Goal: Navigation & Orientation: Find specific page/section

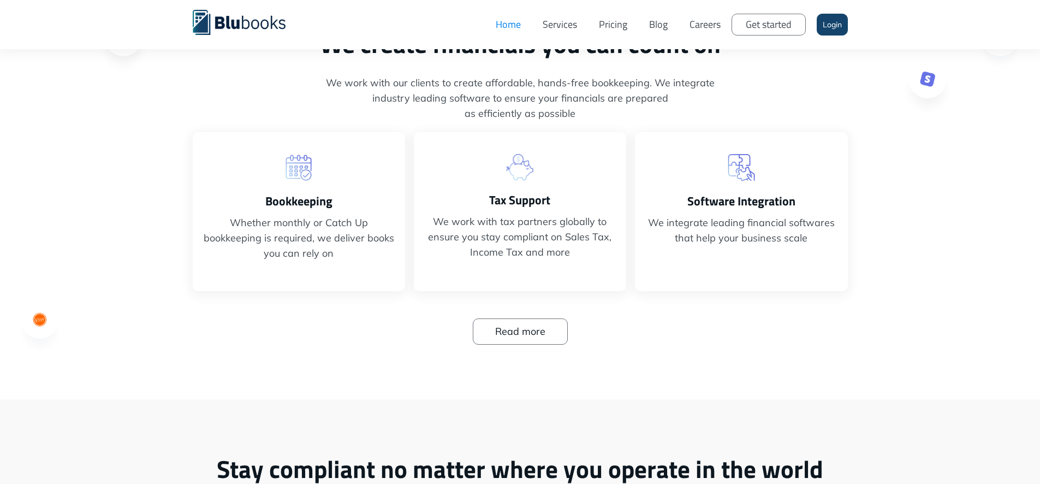
scroll to position [193, 0]
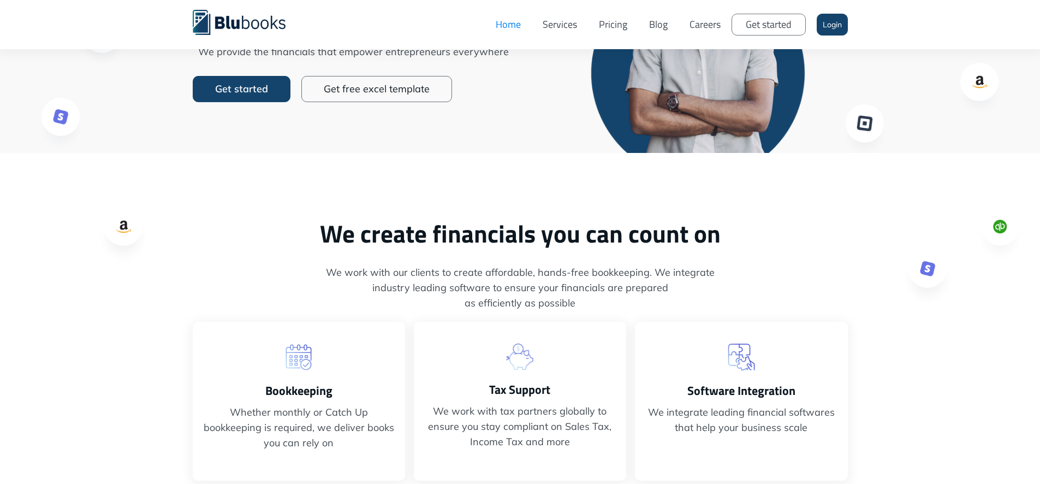
click at [612, 24] on link "Pricing" at bounding box center [613, 24] width 50 height 33
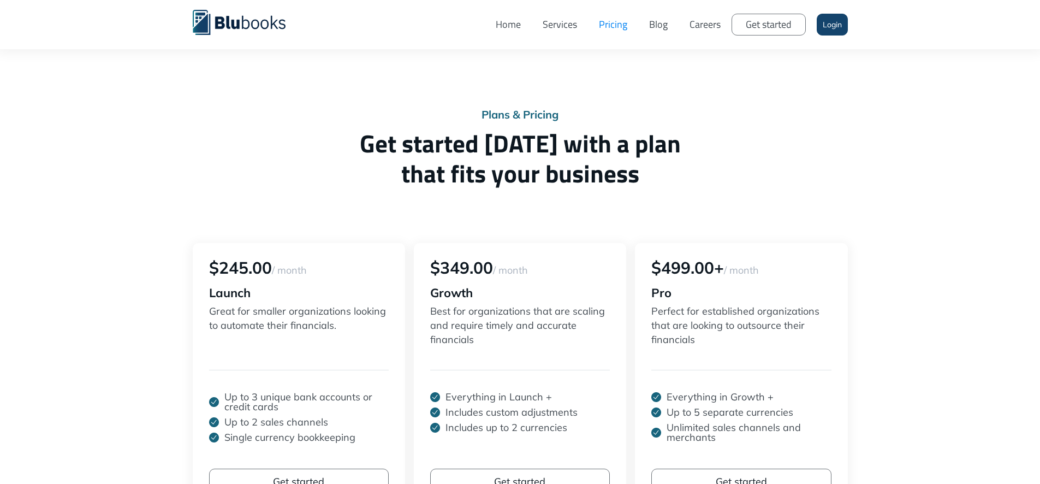
click at [704, 28] on link "Careers" at bounding box center [705, 24] width 53 height 33
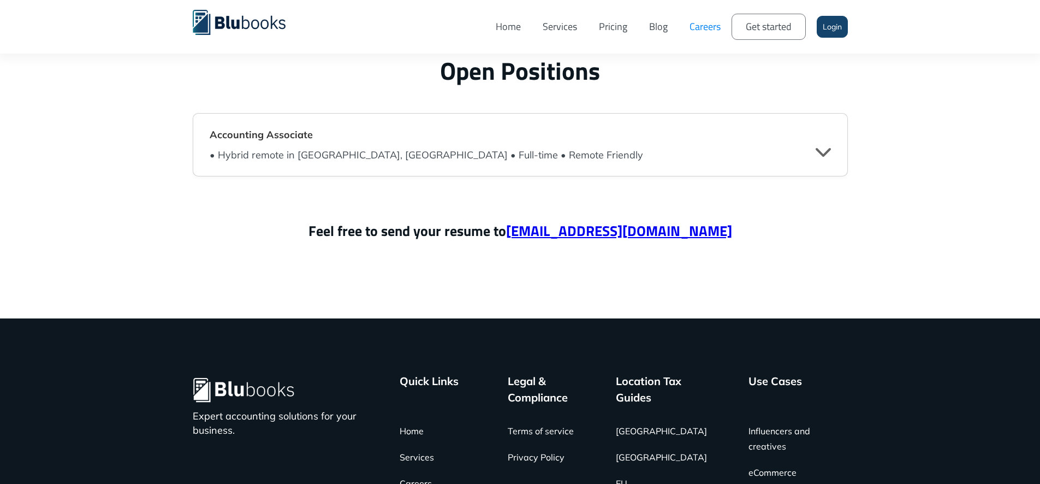
scroll to position [2616, 0]
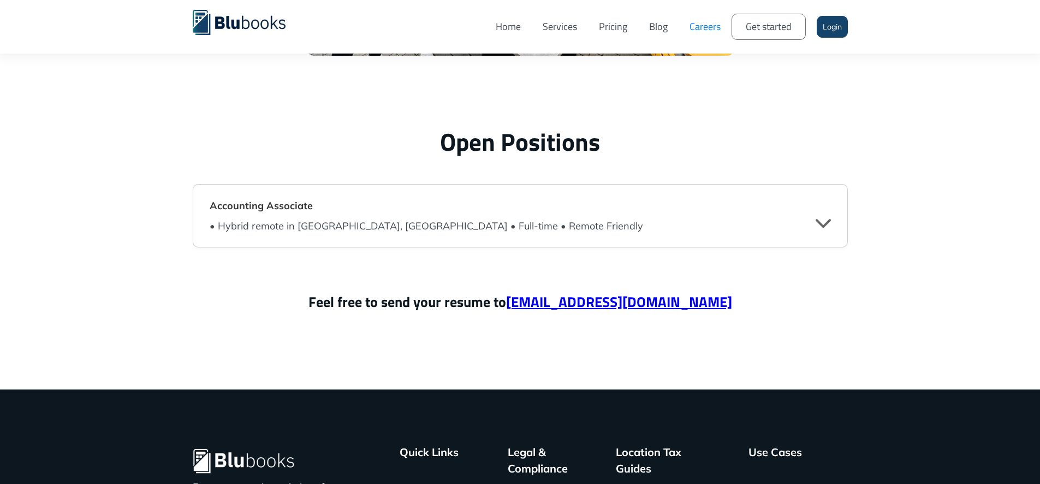
click at [817, 222] on div "" at bounding box center [823, 222] width 15 height 16
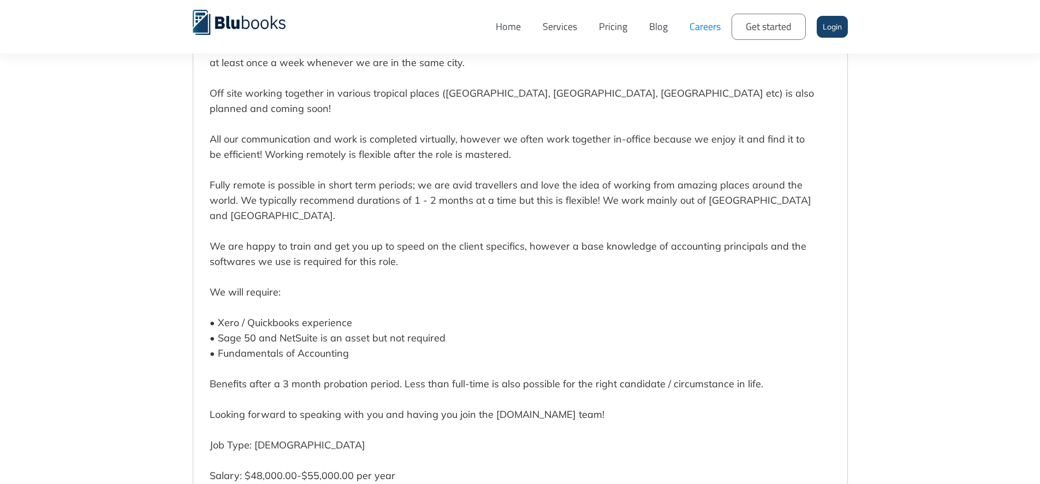
scroll to position [2965, 0]
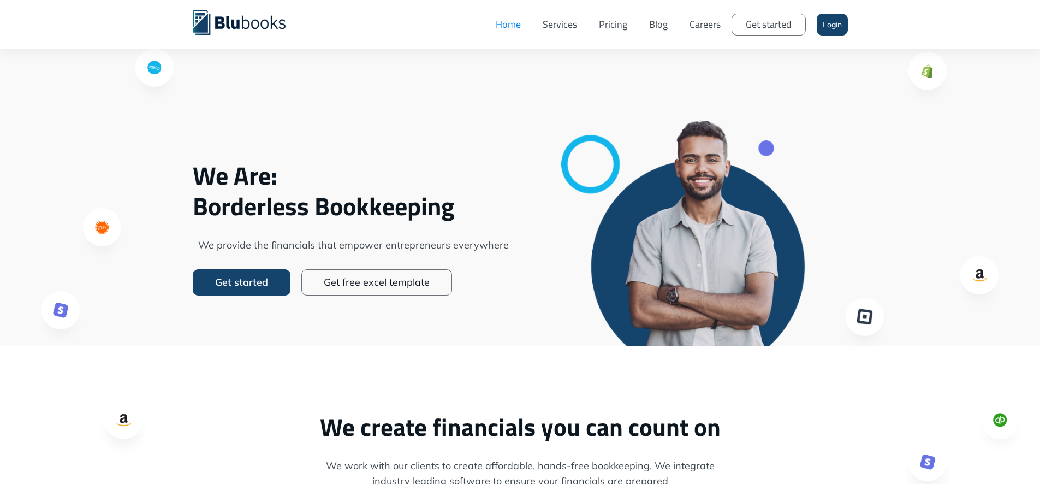
click at [697, 23] on link "Careers" at bounding box center [705, 24] width 53 height 33
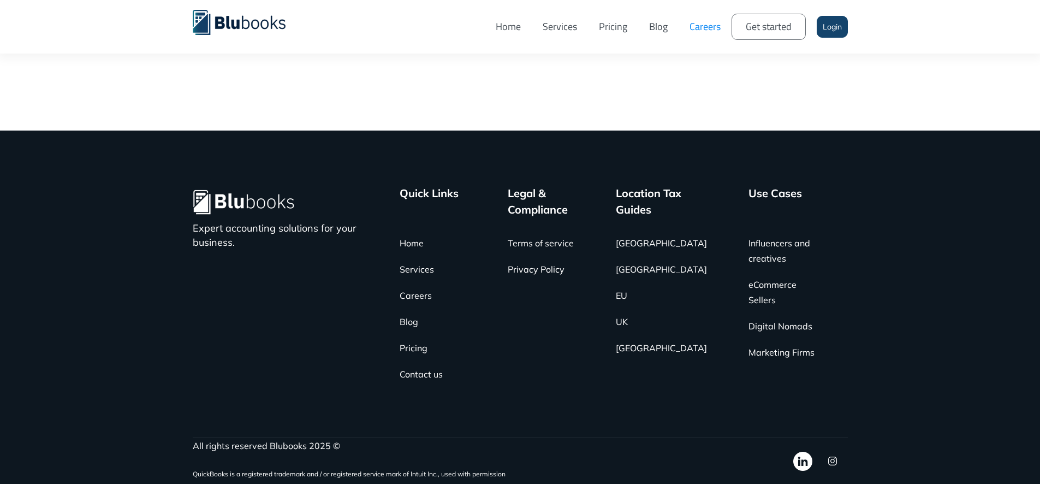
scroll to position [2500, 0]
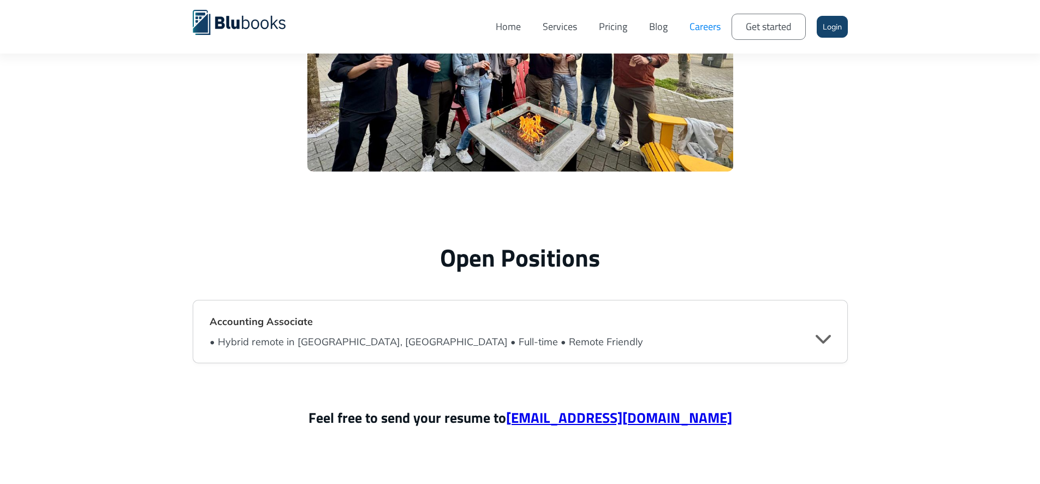
click at [427, 342] on div "• Hybrid remote in Vancouver, BC • Full-time • Remote Friendly" at bounding box center [426, 341] width 433 height 15
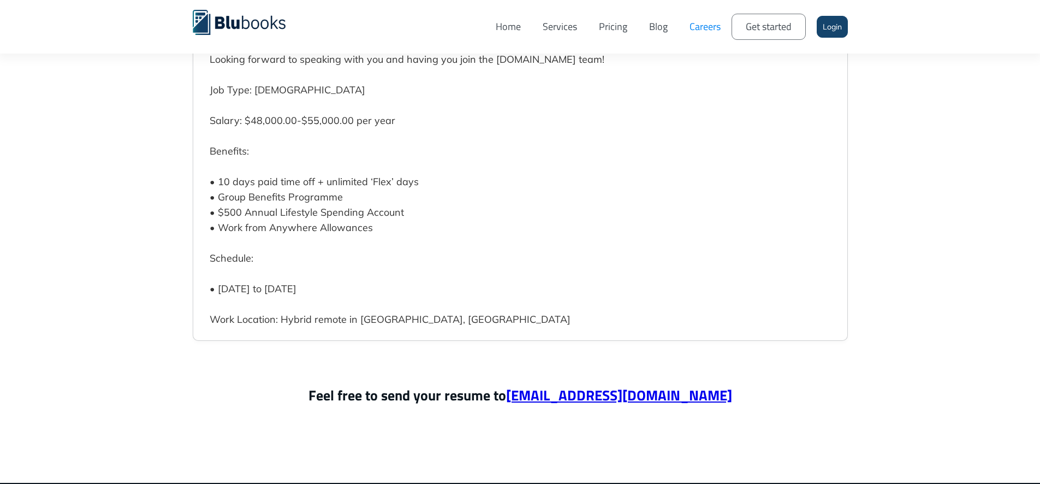
scroll to position [3199, 0]
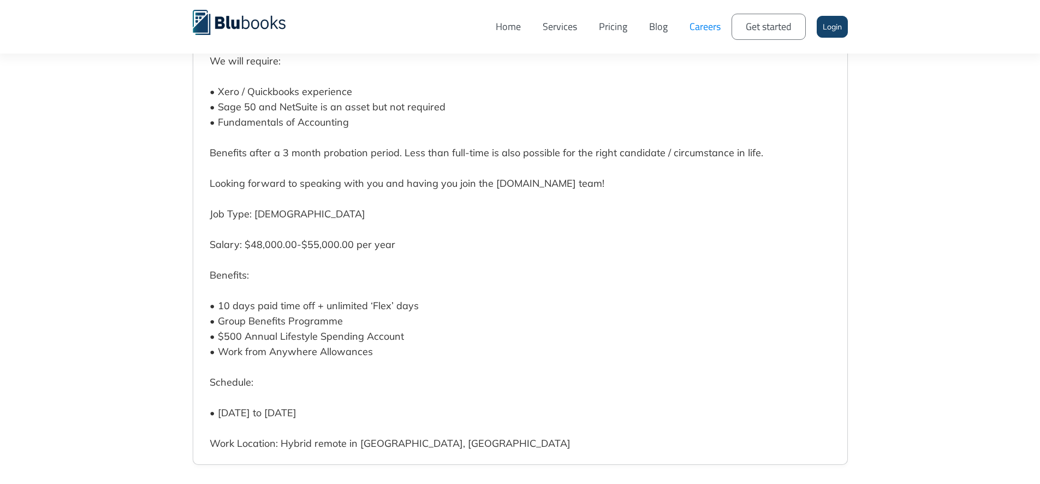
click at [661, 26] on link "Blog" at bounding box center [658, 26] width 40 height 37
